Goal: Information Seeking & Learning: Learn about a topic

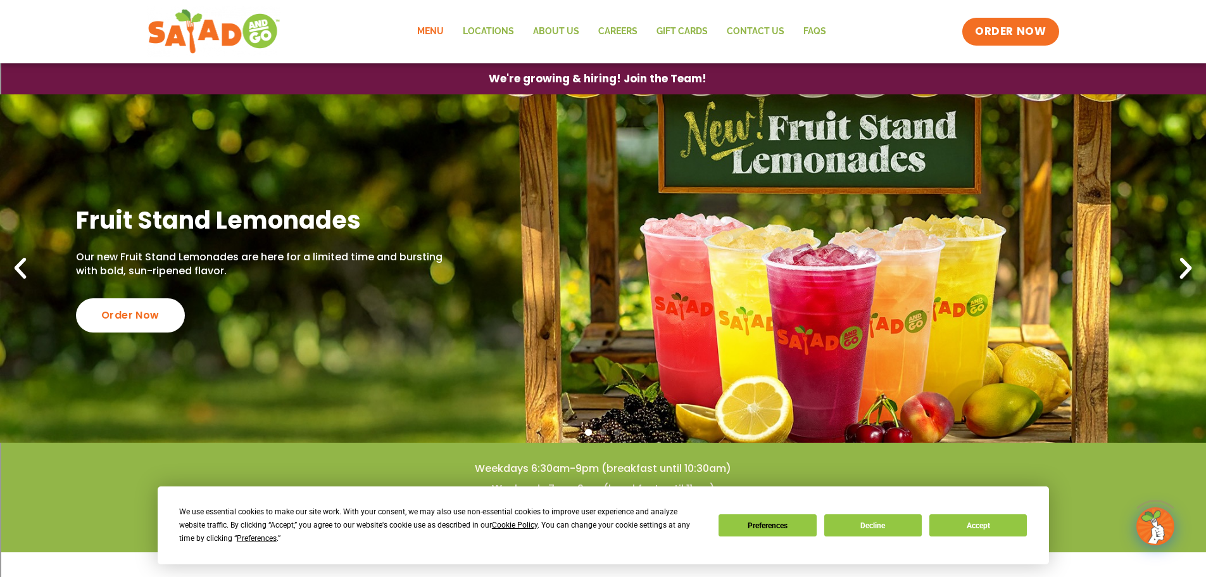
click at [443, 31] on link "Menu" at bounding box center [431, 31] width 46 height 29
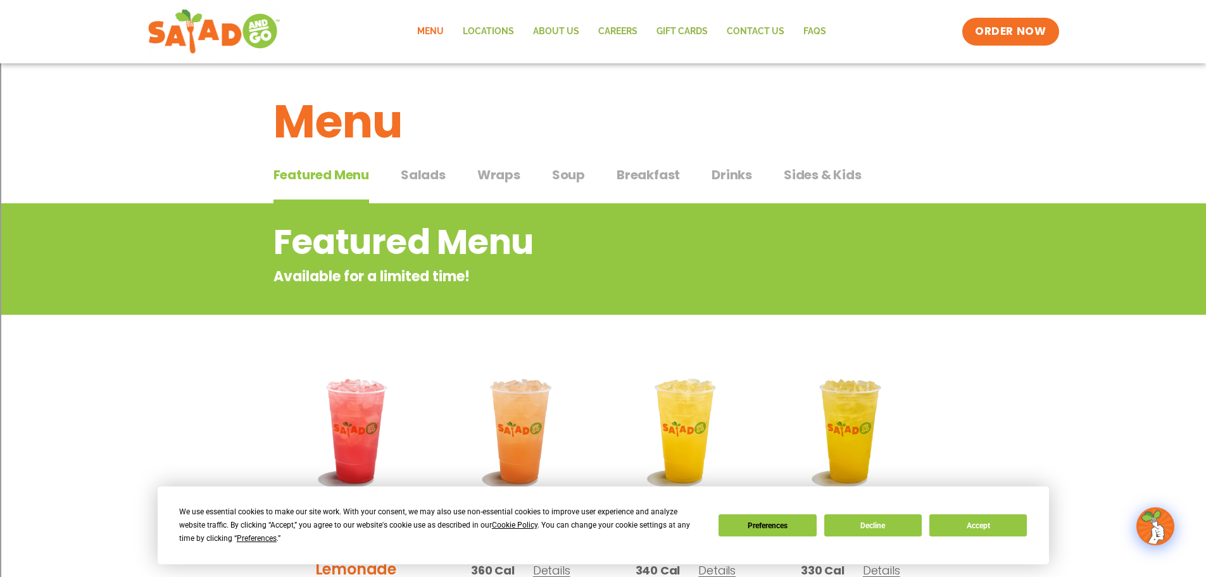
click at [426, 173] on span "Salads" at bounding box center [423, 174] width 45 height 19
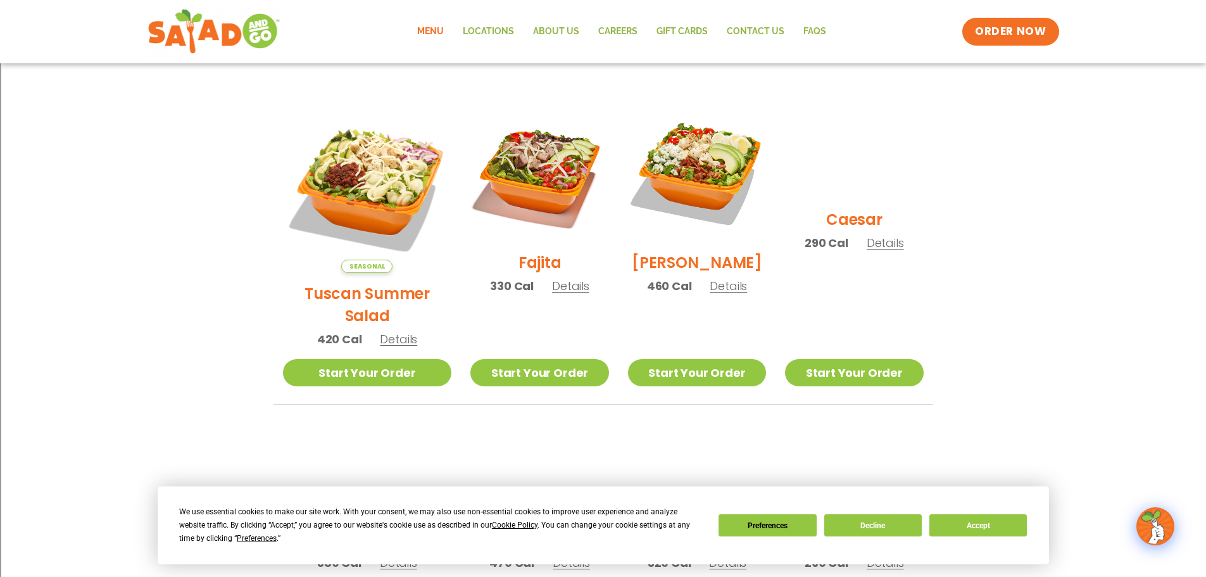
scroll to position [380, 0]
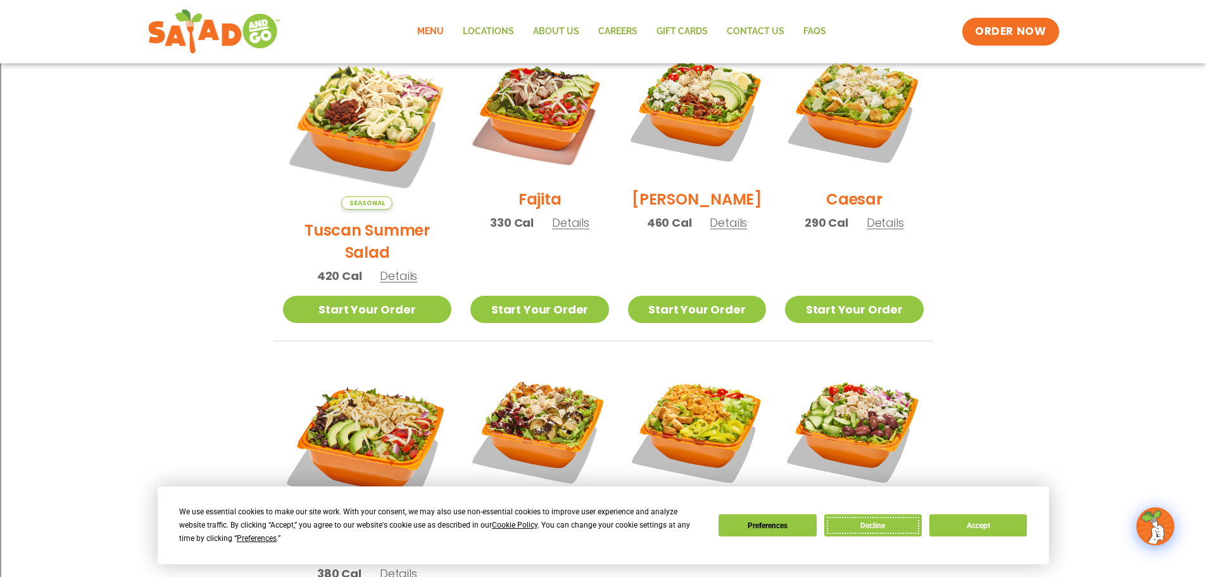
click at [863, 529] on button "Decline" at bounding box center [872, 525] width 97 height 22
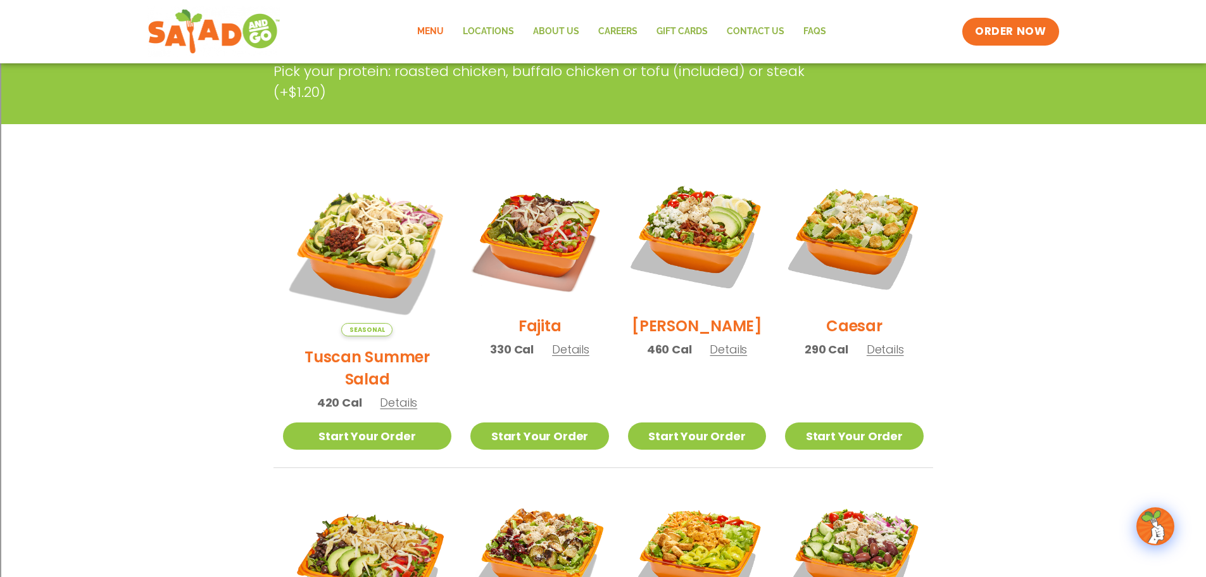
scroll to position [0, 0]
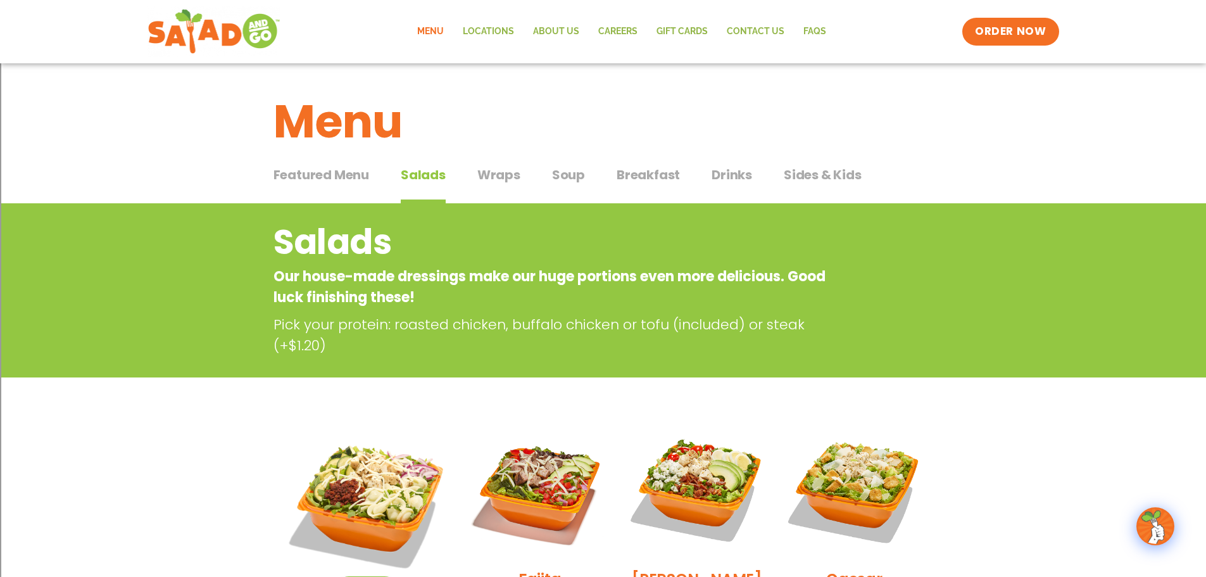
click at [493, 179] on span "Wraps" at bounding box center [498, 174] width 43 height 19
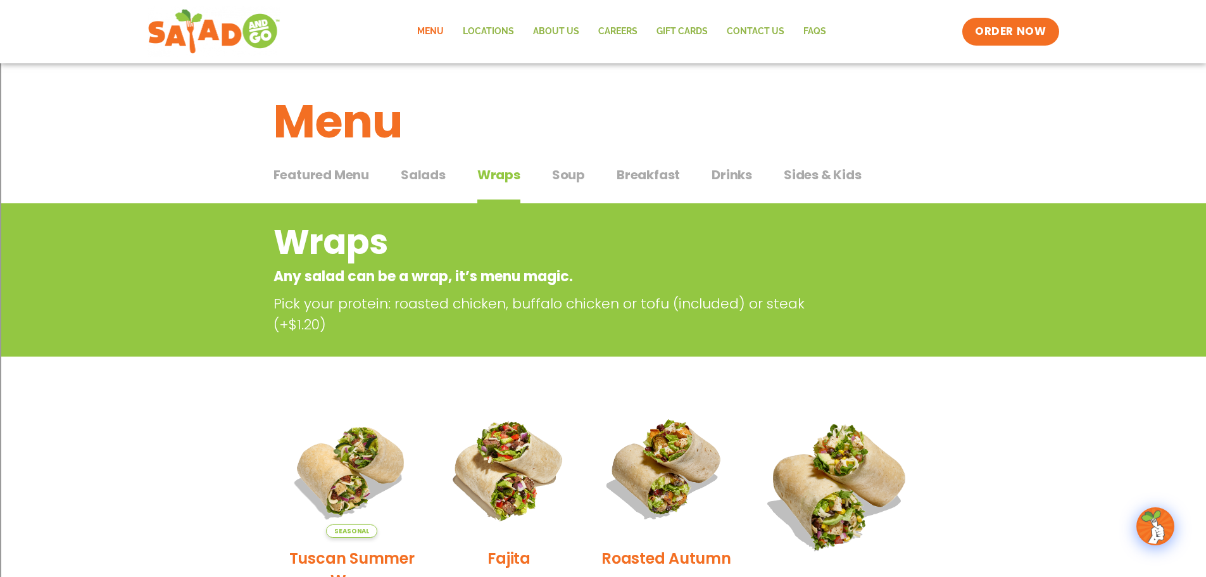
click at [560, 174] on span "Soup" at bounding box center [568, 174] width 33 height 19
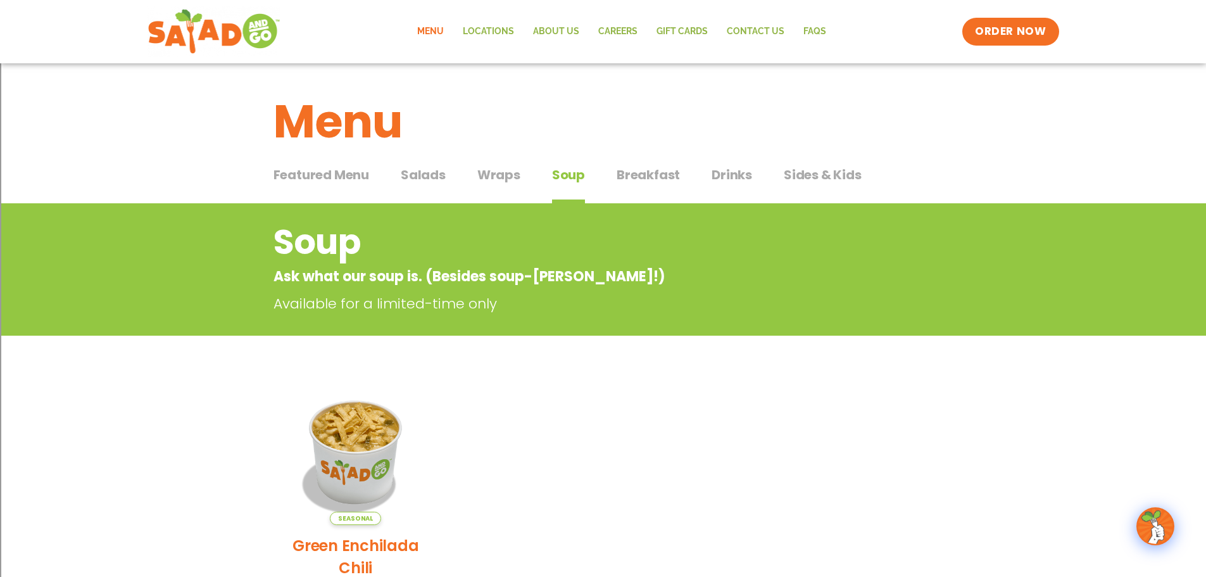
click at [670, 176] on span "Breakfast" at bounding box center [648, 174] width 63 height 19
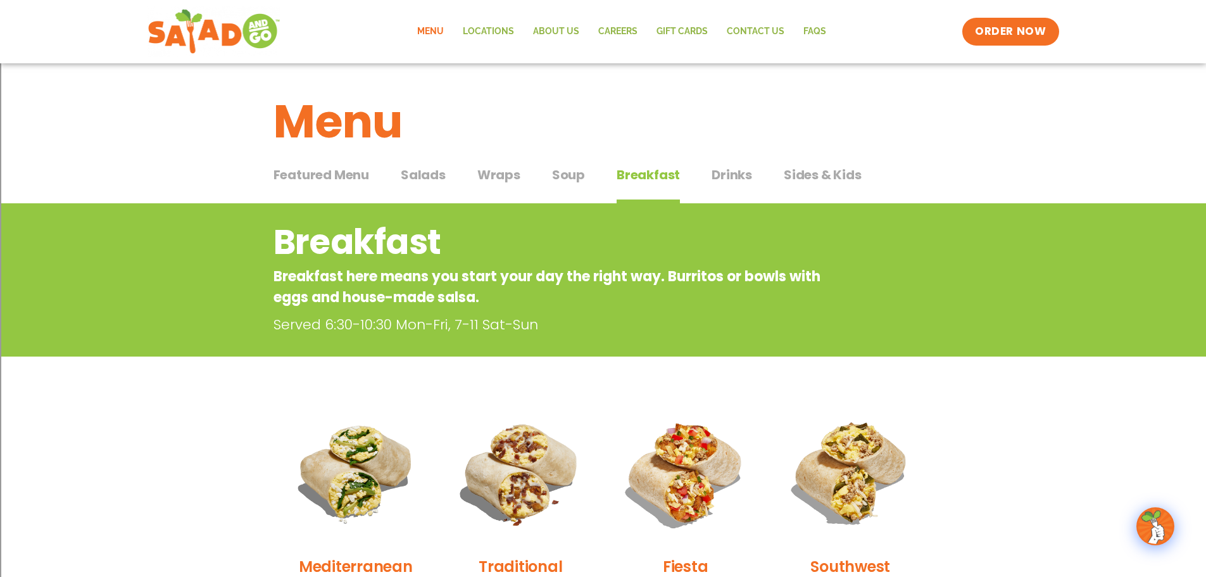
click at [580, 168] on span "Soup" at bounding box center [568, 174] width 33 height 19
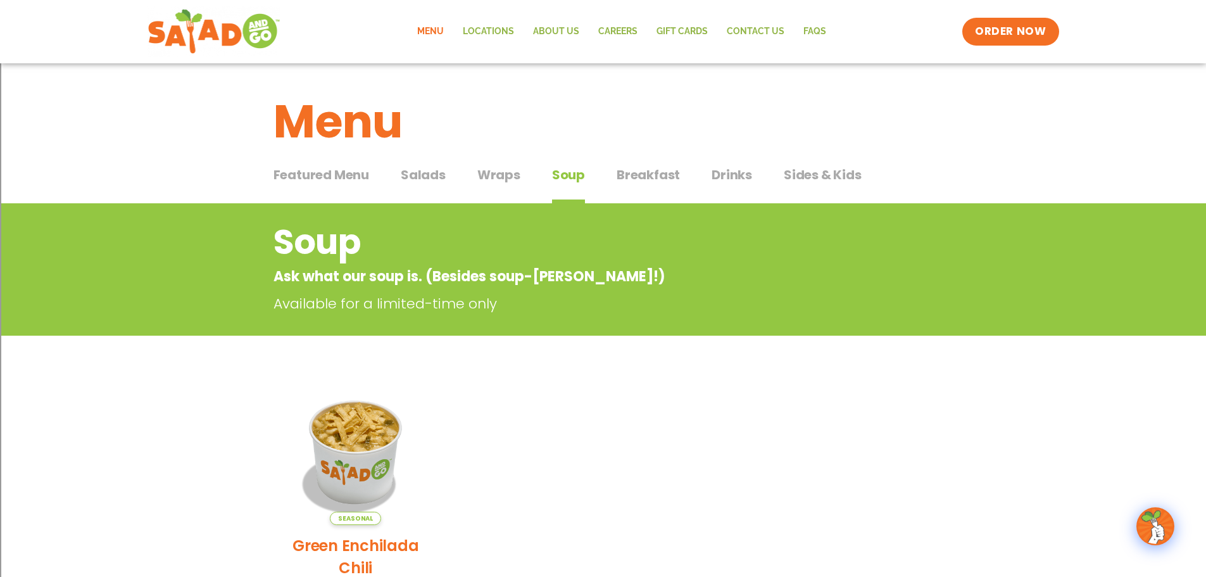
click at [803, 175] on span "Sides & Kids" at bounding box center [823, 174] width 78 height 19
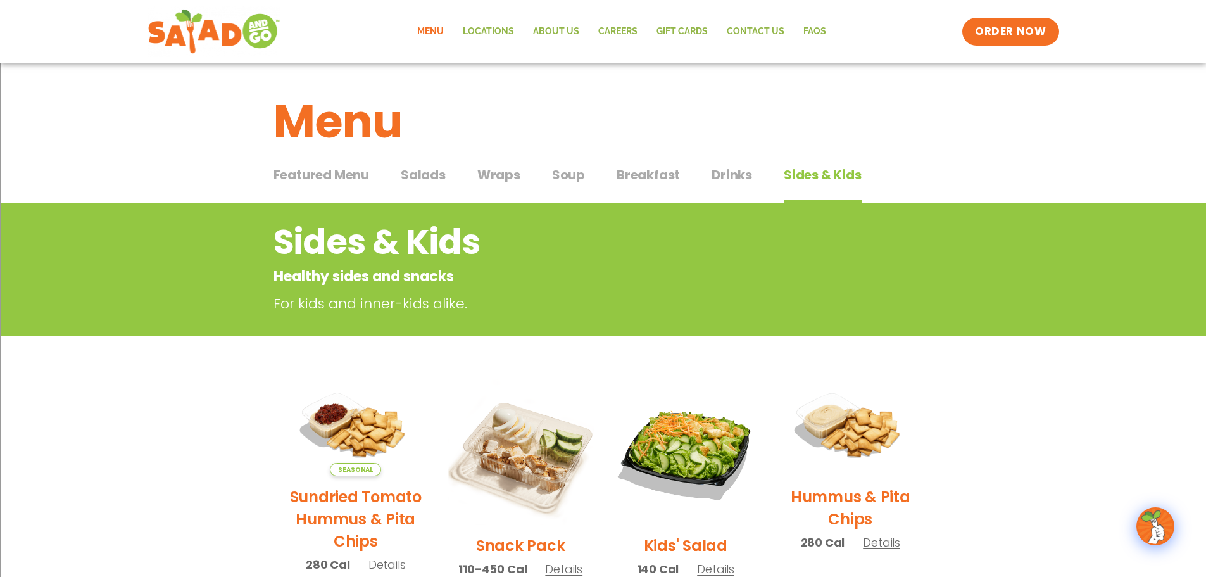
click at [724, 170] on span "Drinks" at bounding box center [731, 174] width 41 height 19
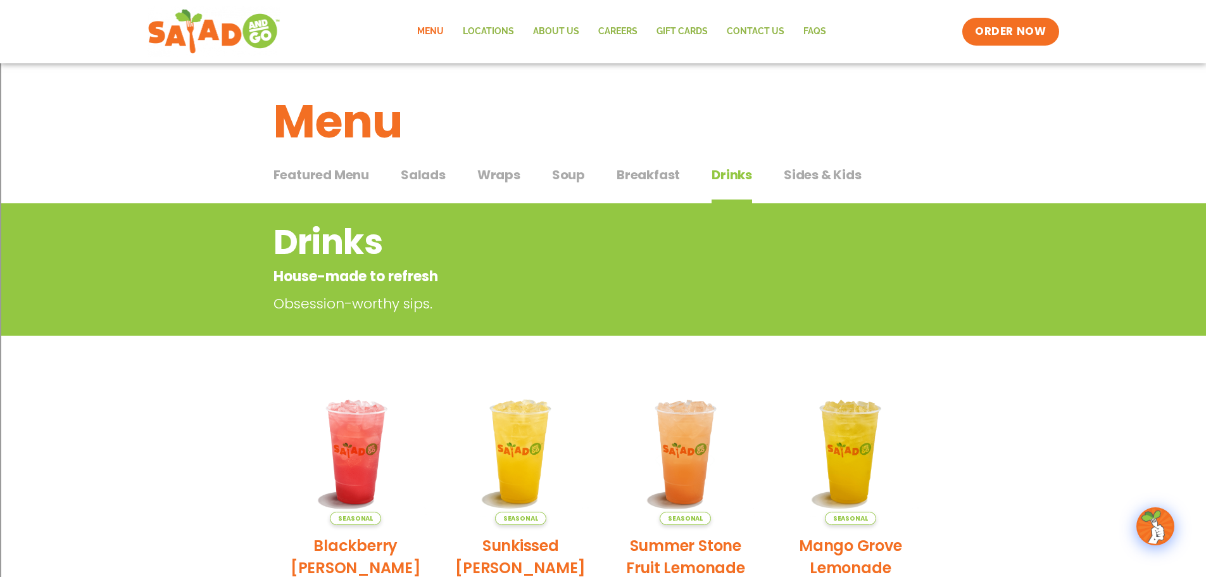
click at [625, 171] on span "Breakfast" at bounding box center [648, 174] width 63 height 19
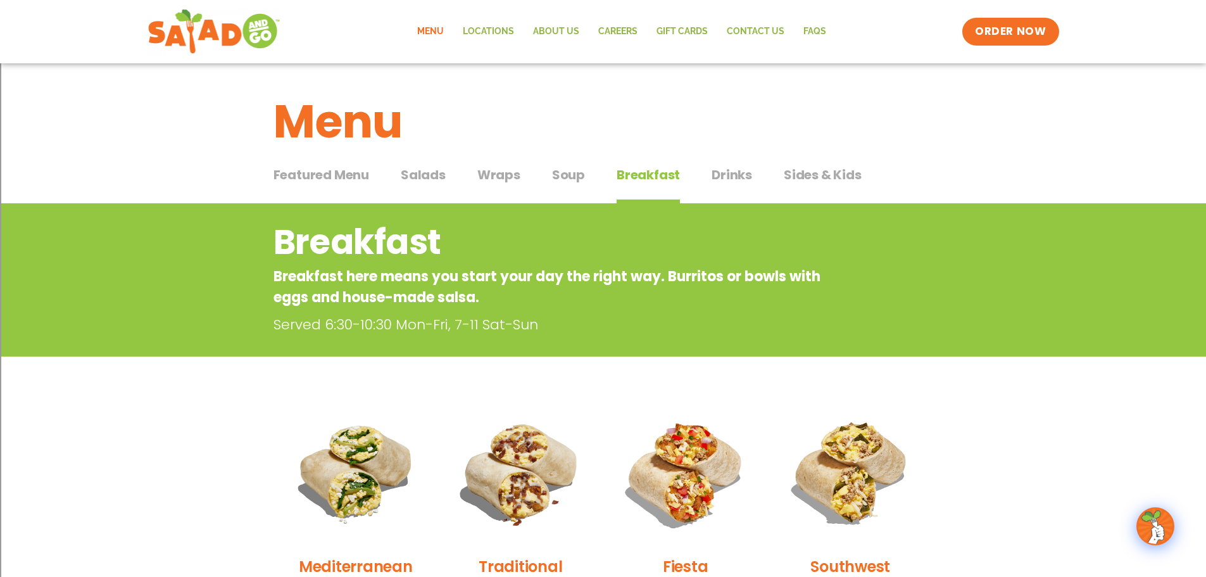
click at [706, 174] on div "Featured Menu Featured Menu Salads Salads Wraps Wraps Soup Soup Breakfast Break…" at bounding box center [603, 182] width 660 height 43
click at [727, 180] on span "Drinks" at bounding box center [731, 174] width 41 height 19
